Goal: Task Accomplishment & Management: Use online tool/utility

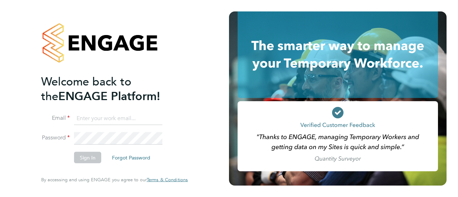
type input "[EMAIL_ADDRESS][DOMAIN_NAME]"
click at [82, 156] on button "Sign In" at bounding box center [87, 157] width 27 height 11
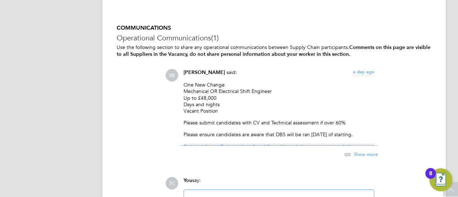
scroll to position [1180, 0]
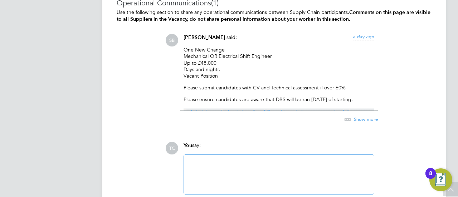
click at [368, 118] on span "Show more" at bounding box center [366, 119] width 24 height 6
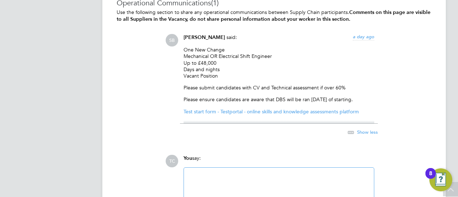
click at [308, 108] on link "Test start form - Testportal - online skills and knowledge assessments platform" at bounding box center [270, 111] width 175 height 6
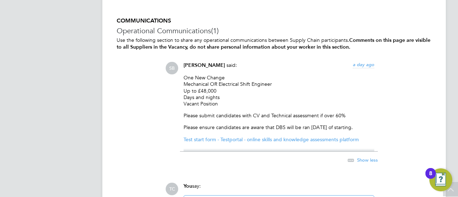
scroll to position [1073, 0]
